Goal: Task Accomplishment & Management: Manage account settings

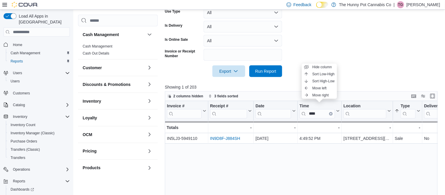
scroll to position [17, 0]
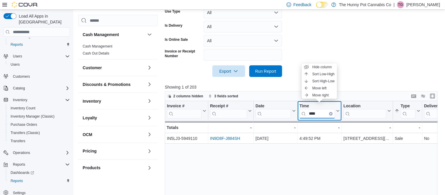
drag, startPoint x: 320, startPoint y: 115, endPoint x: 250, endPoint y: 126, distance: 71.2
click at [250, 126] on div "Invoice # Click to view column header actions Receipt # Click to view column he…" at bounding box center [301, 174] width 273 height 146
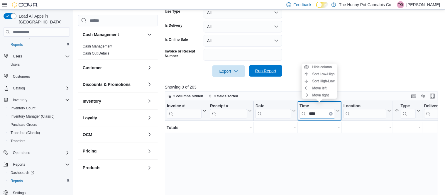
type input "****"
click at [259, 70] on span "Run Report" at bounding box center [265, 71] width 21 height 6
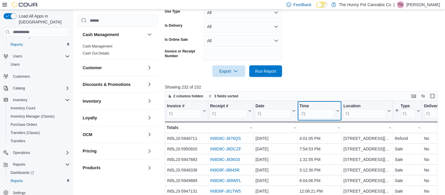
click at [313, 113] on input "search" at bounding box center [316, 113] width 35 height 9
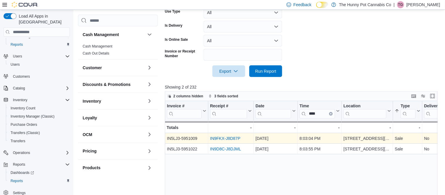
click at [231, 137] on link "IN9FKX-J8D87P" at bounding box center [225, 138] width 30 height 5
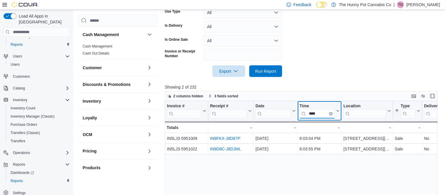
drag, startPoint x: 323, startPoint y: 114, endPoint x: 302, endPoint y: 112, distance: 20.9
click at [302, 112] on input "****" at bounding box center [316, 113] width 35 height 9
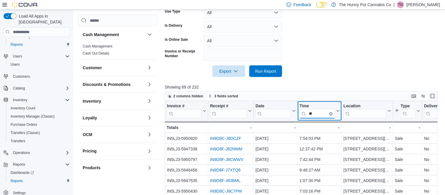
type input "*"
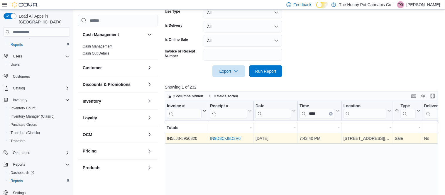
click at [234, 139] on link "IN9D8C-J8D3V6" at bounding box center [225, 138] width 30 height 5
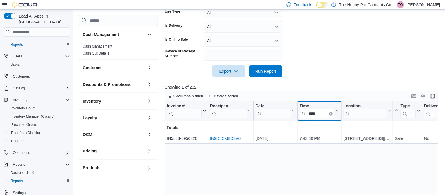
click at [319, 112] on input "****" at bounding box center [316, 113] width 35 height 9
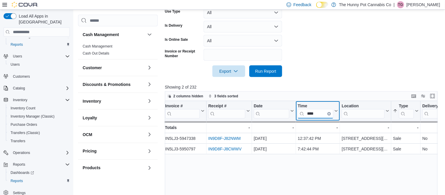
scroll to position [0, 0]
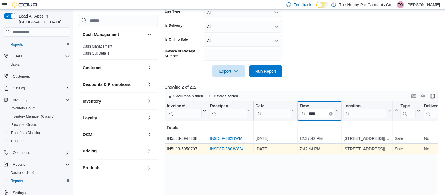
type input "****"
click at [224, 149] on link "IN9D8F-J8CWWV" at bounding box center [226, 149] width 33 height 5
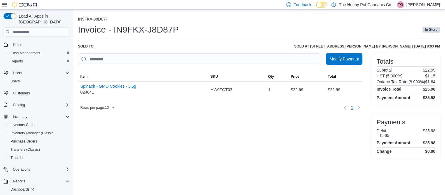
click at [337, 61] on span "Modify Payment" at bounding box center [344, 59] width 29 height 6
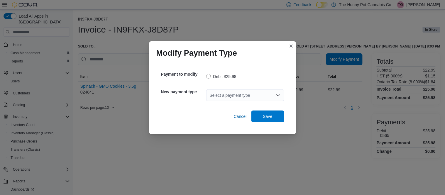
click at [262, 94] on div "Select a payment type" at bounding box center [245, 95] width 78 height 12
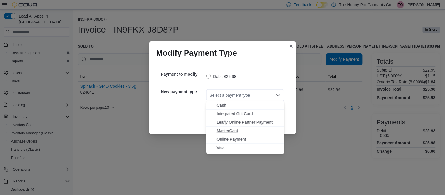
click at [230, 130] on span "MasterCard" at bounding box center [249, 131] width 64 height 6
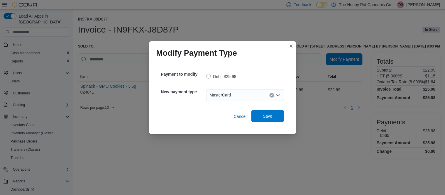
click at [258, 118] on span "Save" at bounding box center [268, 116] width 26 height 12
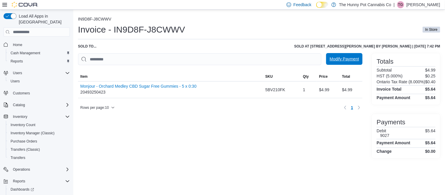
click at [345, 60] on span "Modify Payment" at bounding box center [344, 59] width 29 height 6
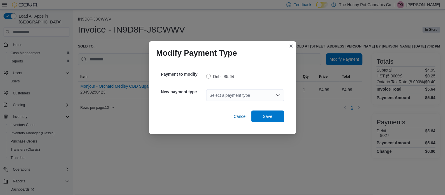
click at [272, 94] on div "Select a payment type" at bounding box center [245, 95] width 78 height 12
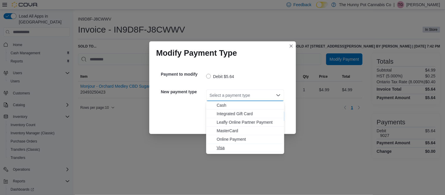
click at [229, 147] on span "Visa" at bounding box center [249, 148] width 64 height 6
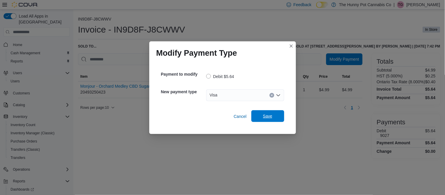
click at [259, 120] on span "Save" at bounding box center [268, 116] width 26 height 12
